Goal: Navigation & Orientation: Find specific page/section

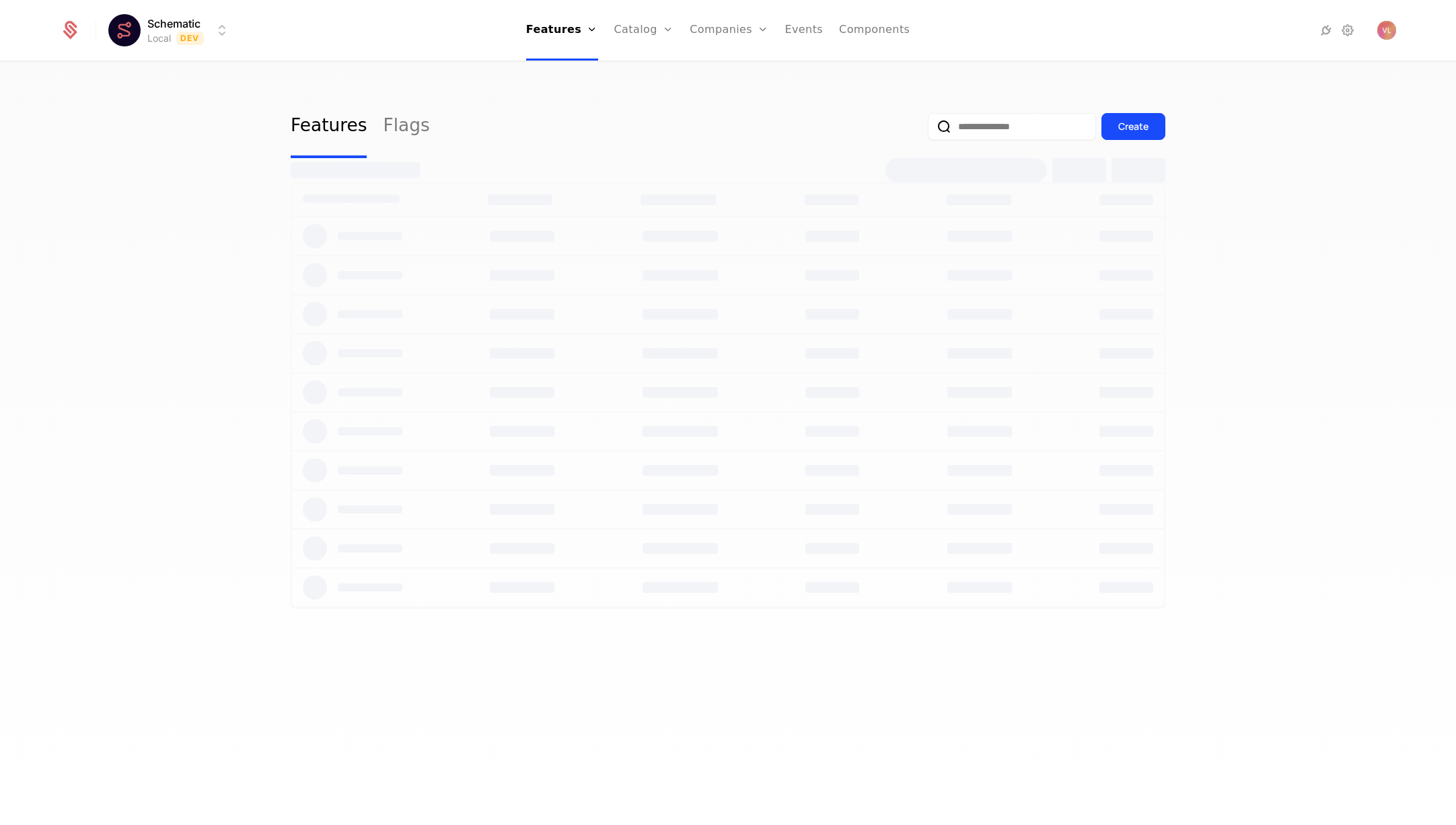
select select "**"
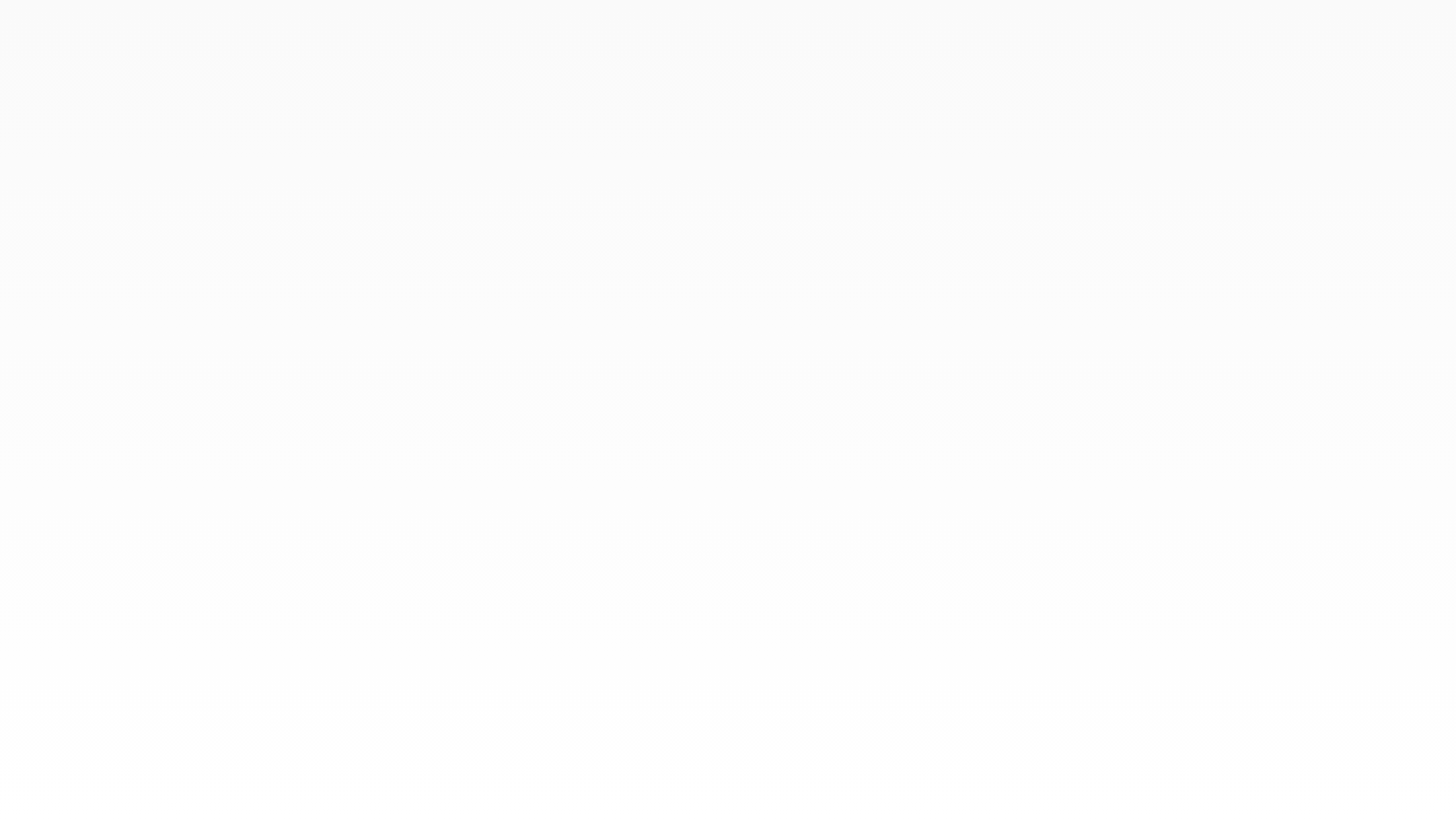
select select "**"
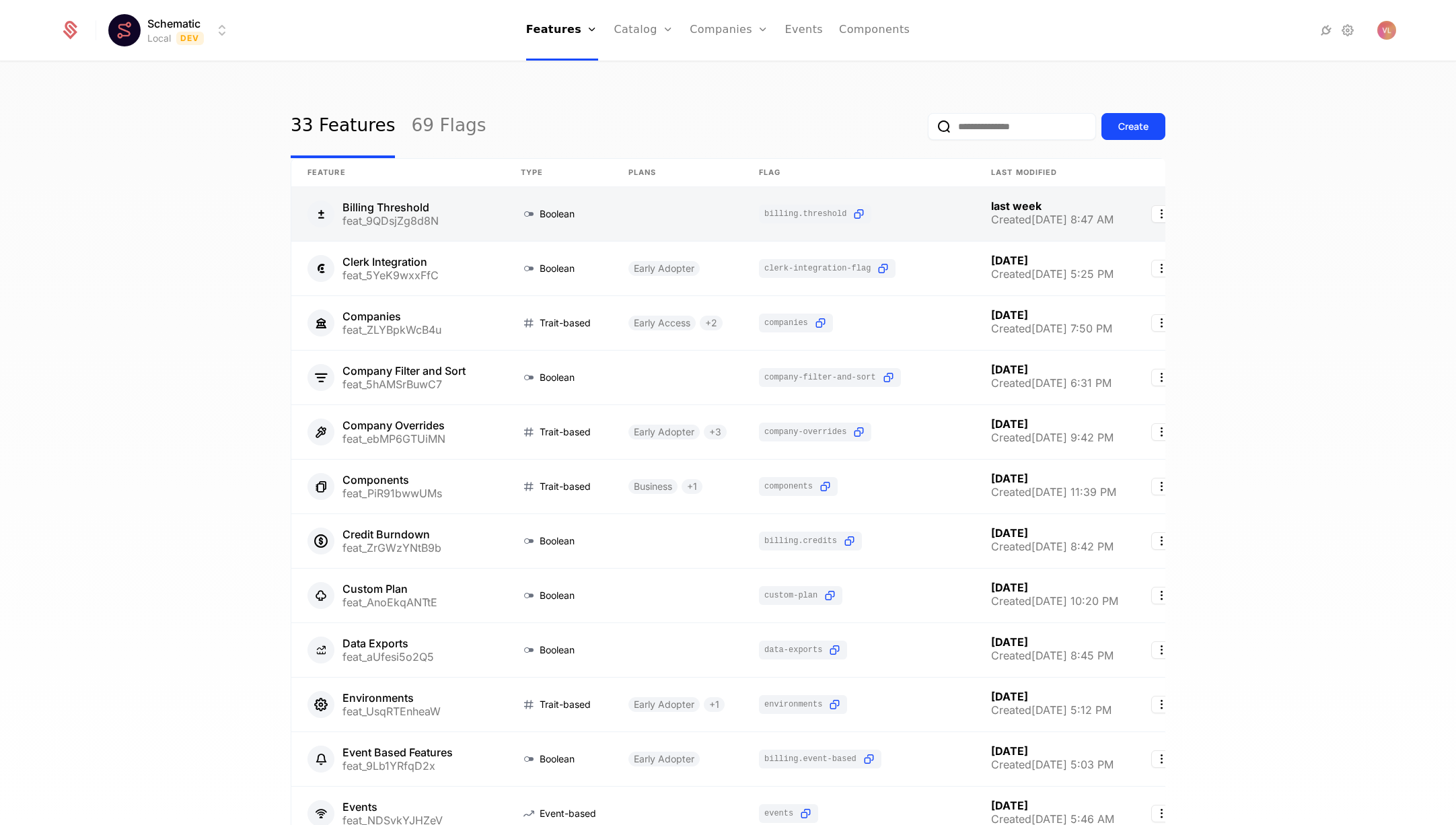
scroll to position [2, 0]
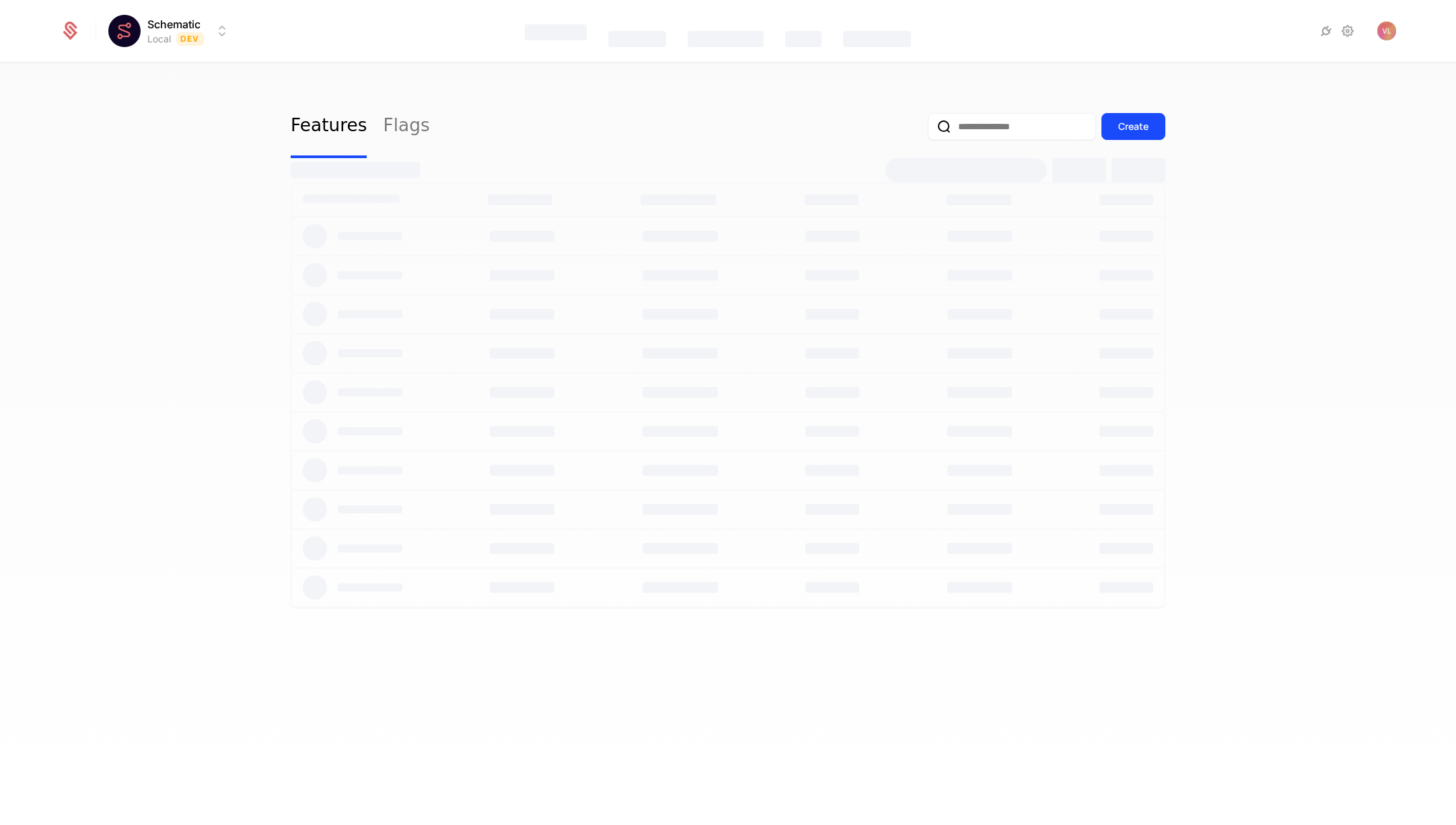
select select "**"
